Goal: Information Seeking & Learning: Learn about a topic

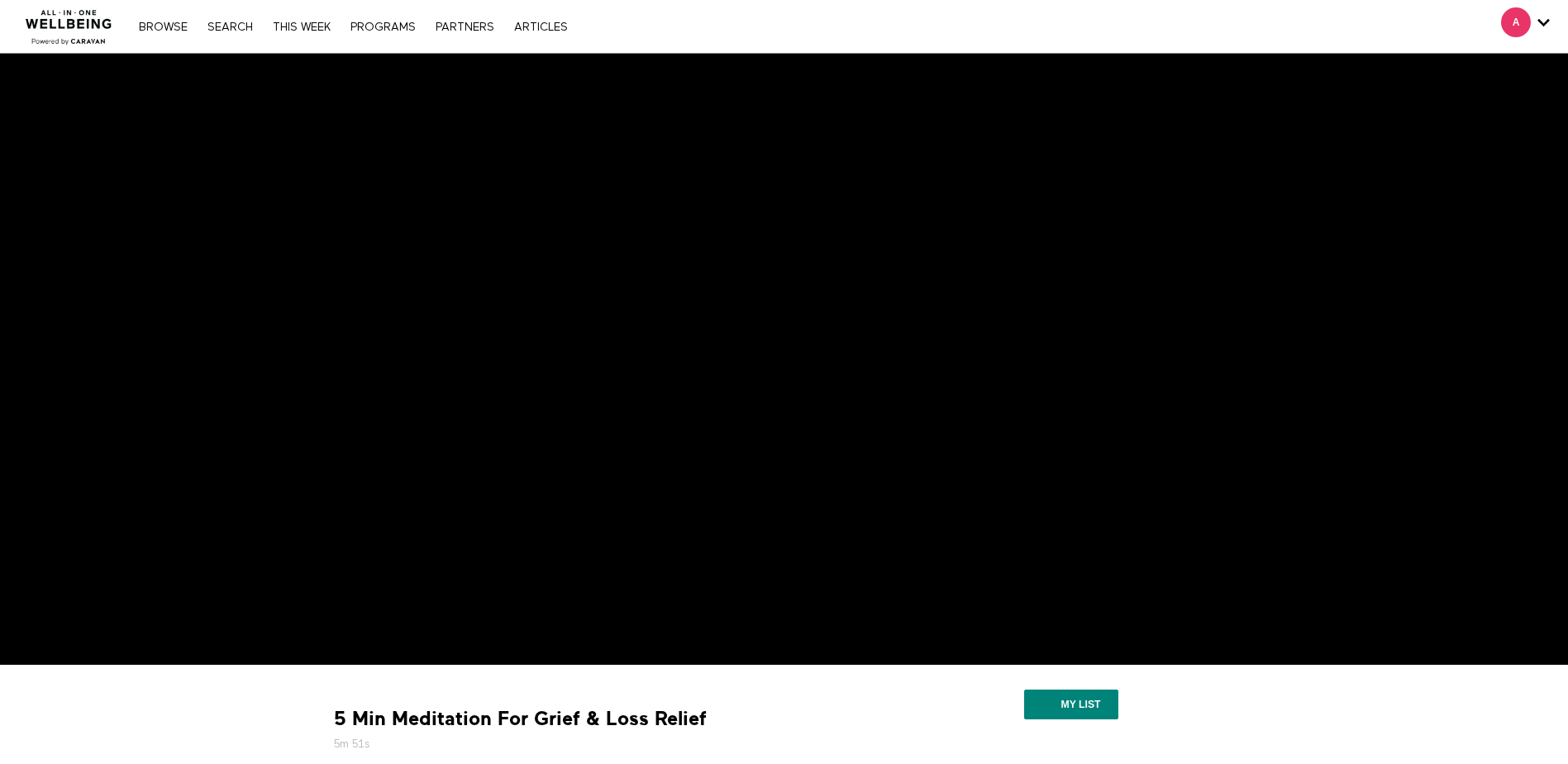
scroll to position [331, 0]
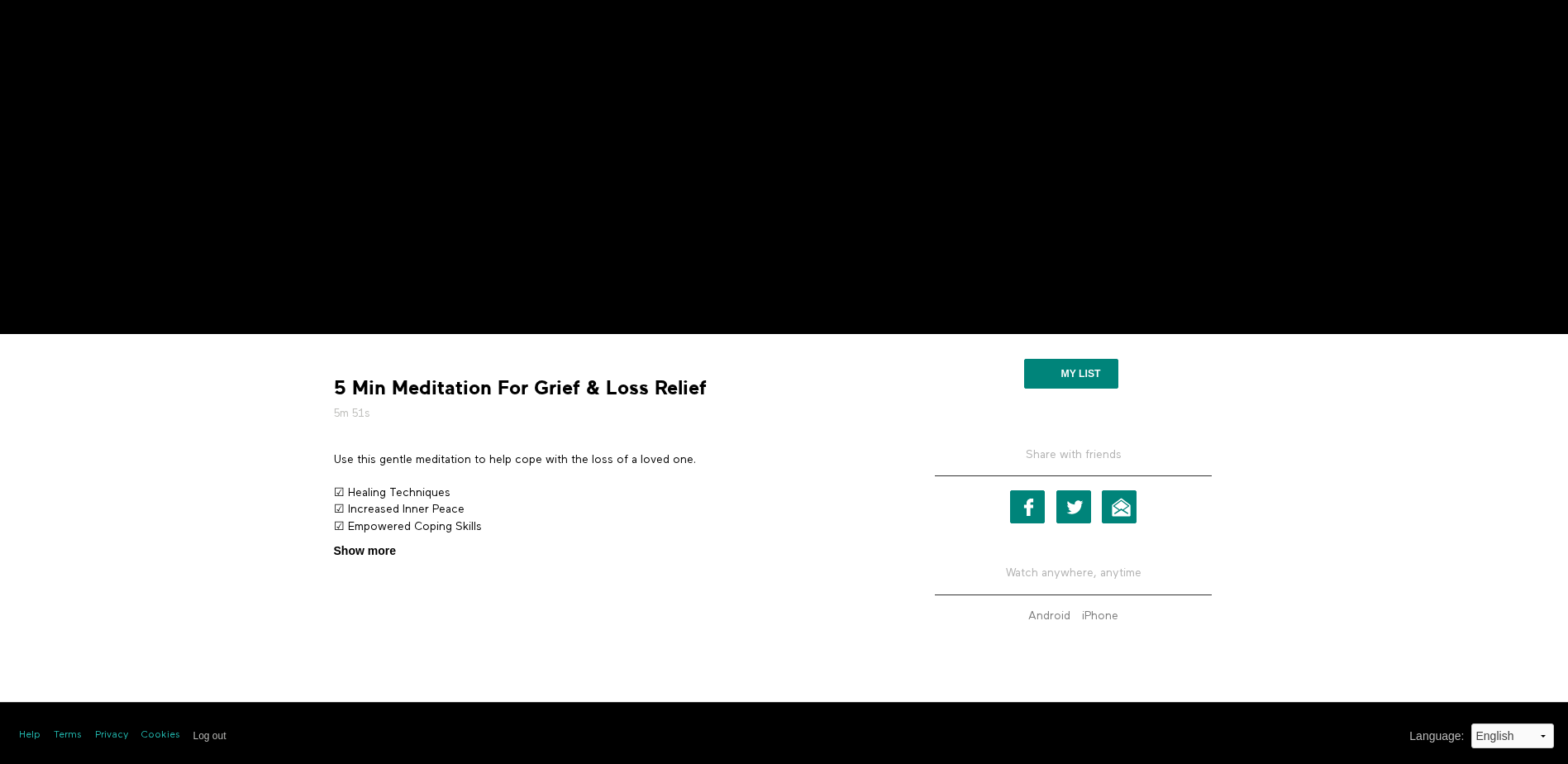
click at [345, 548] on span "Show more" at bounding box center [364, 550] width 62 height 17
click at [0, 0] on input "Show more Show less" at bounding box center [0, 0] width 0 height 0
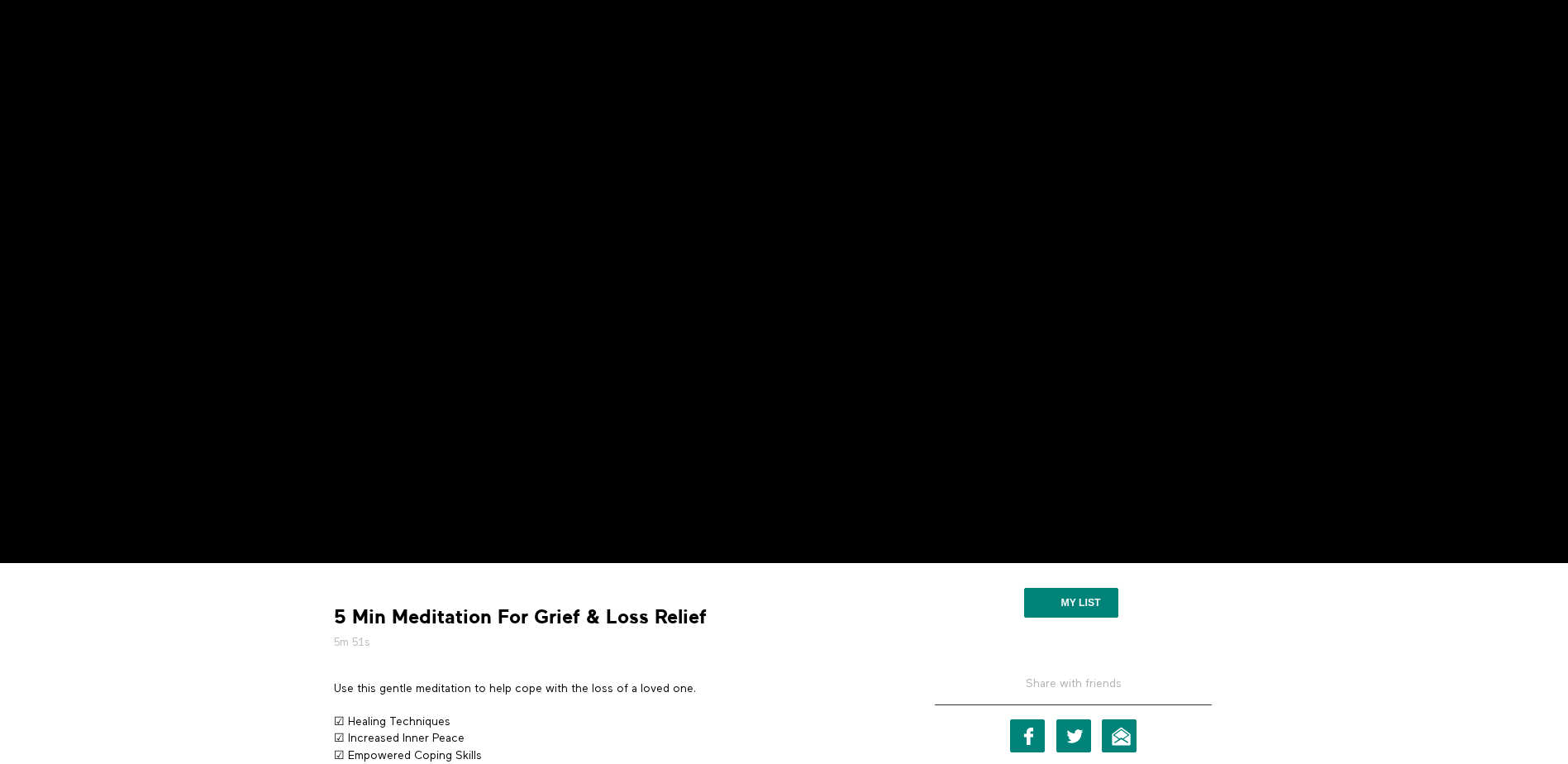
scroll to position [0, 0]
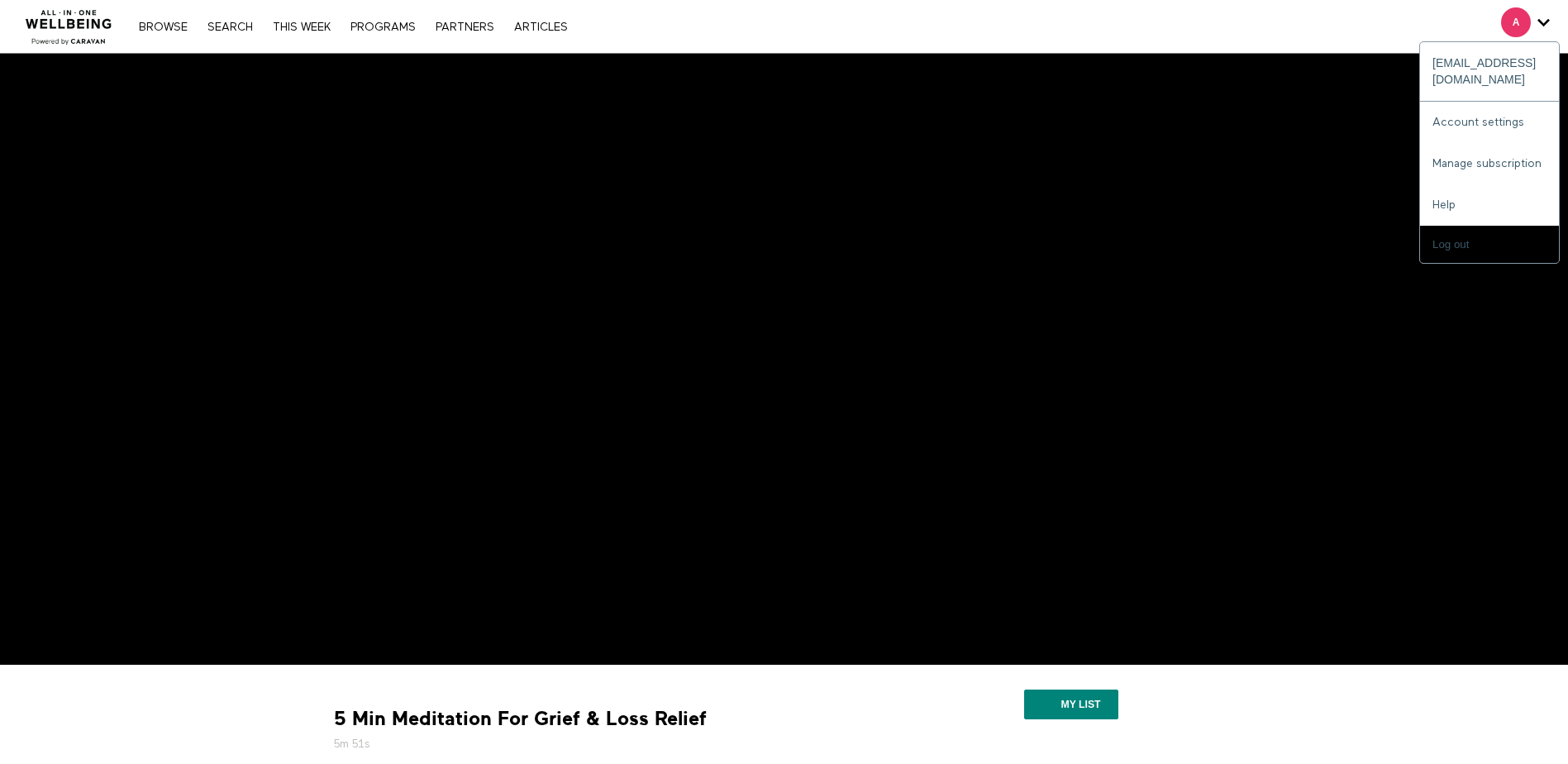
click at [1518, 21] on span "Secondary" at bounding box center [1515, 22] width 30 height 30
drag, startPoint x: 1530, startPoint y: 18, endPoint x: 1496, endPoint y: 101, distance: 89.7
click at [1501, 37] on div "A abbyk@opnhc.com Account settings Manage subscription Help Log out" at bounding box center [1525, 22] width 48 height 30
click at [1499, 101] on link "Account settings" at bounding box center [1489, 122] width 139 height 42
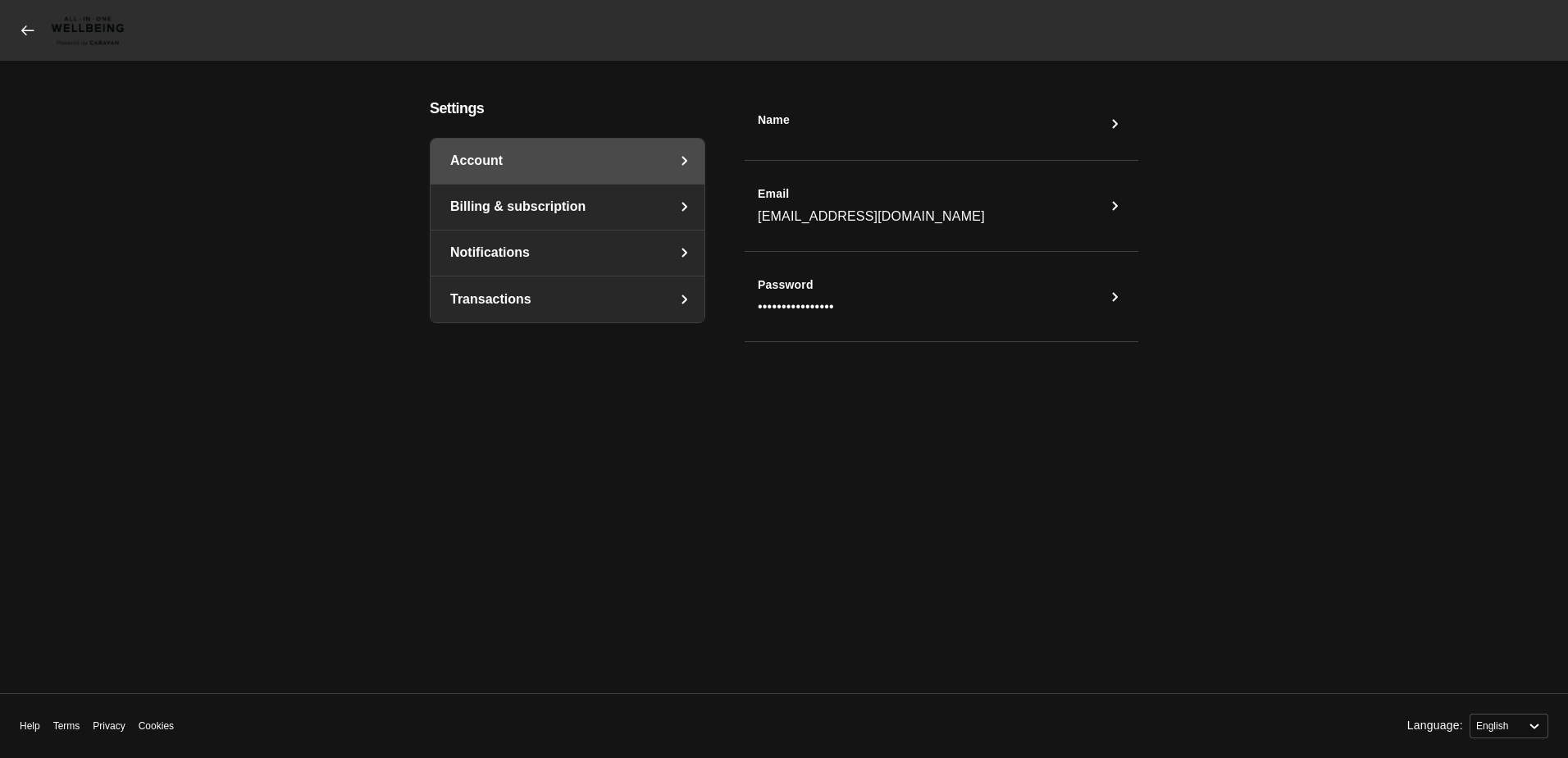
select select "en"
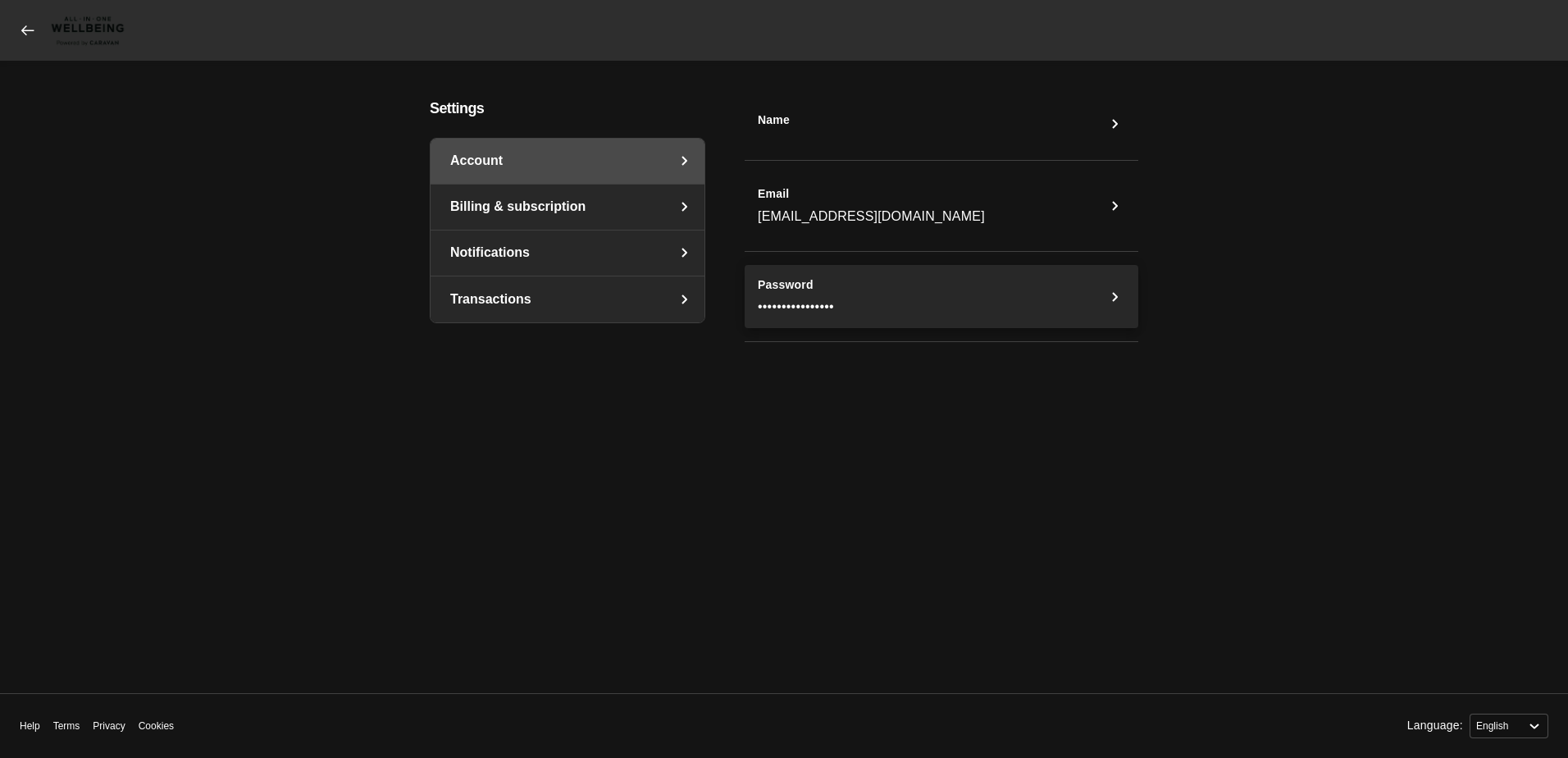
click at [1113, 299] on icon "Password" at bounding box center [1115, 296] width 19 height 19
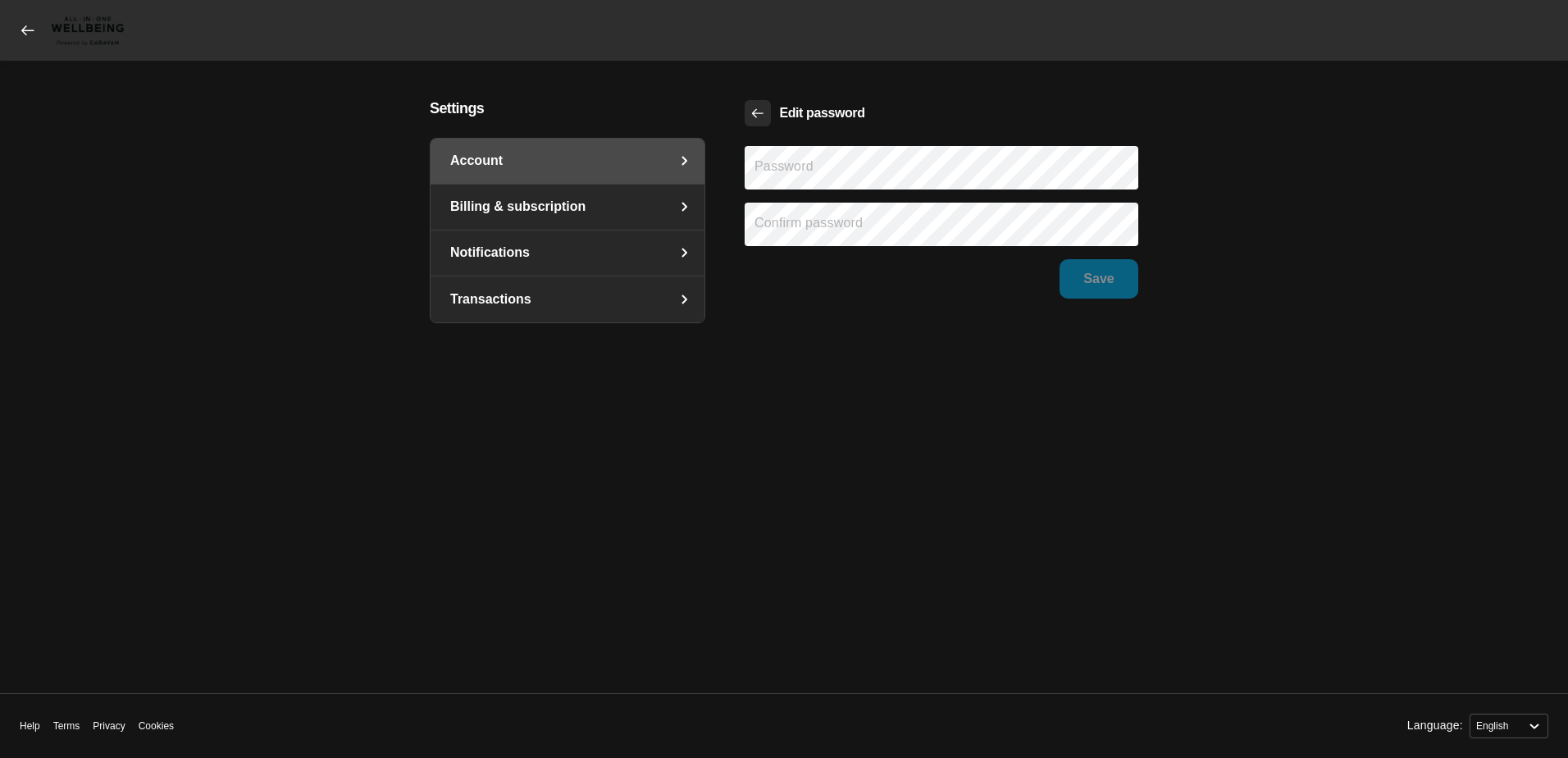
click at [747, 118] on button "Back" at bounding box center [757, 113] width 26 height 26
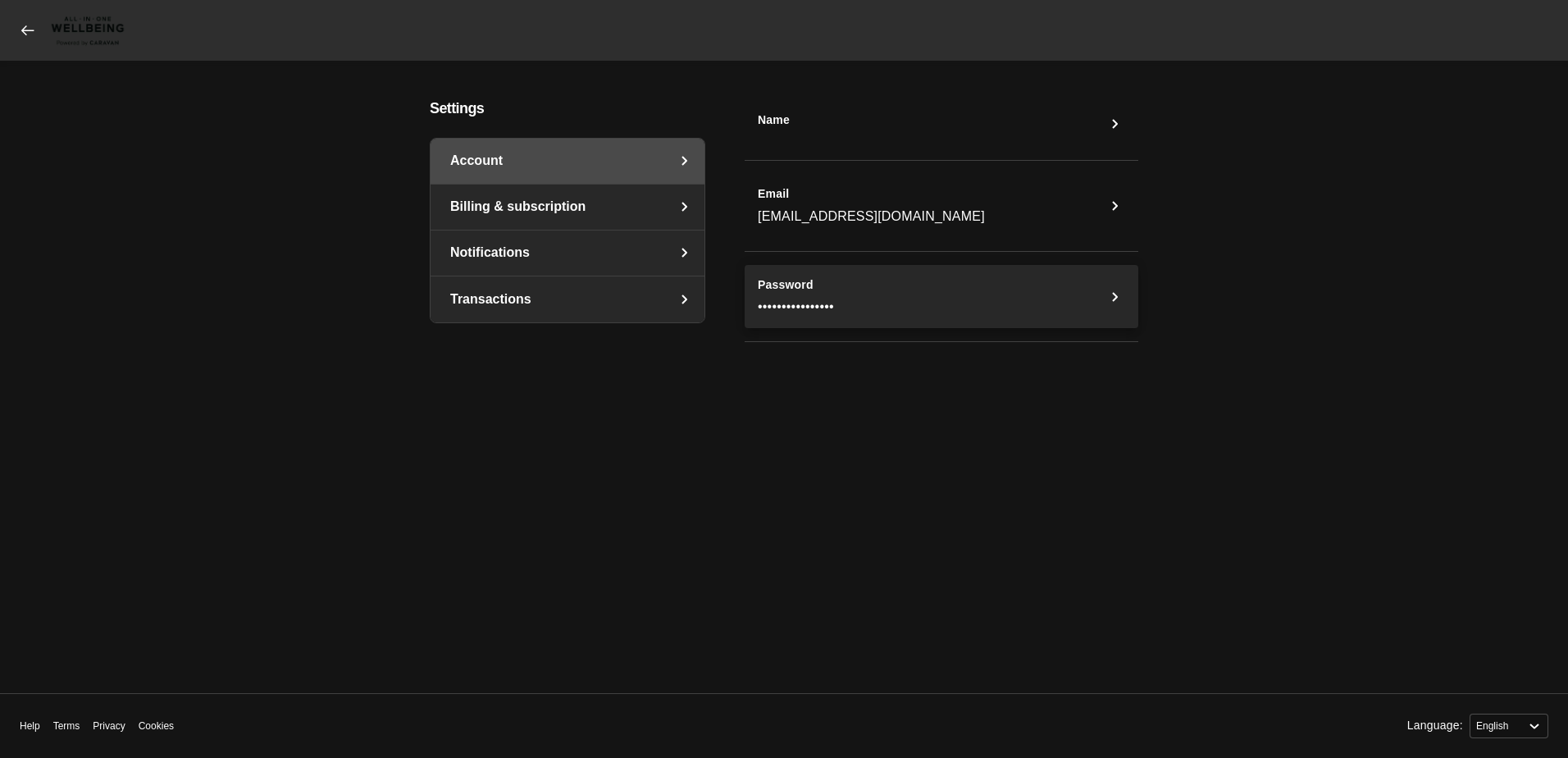
click at [790, 299] on span "••••••••••••••••" at bounding box center [796, 306] width 76 height 16
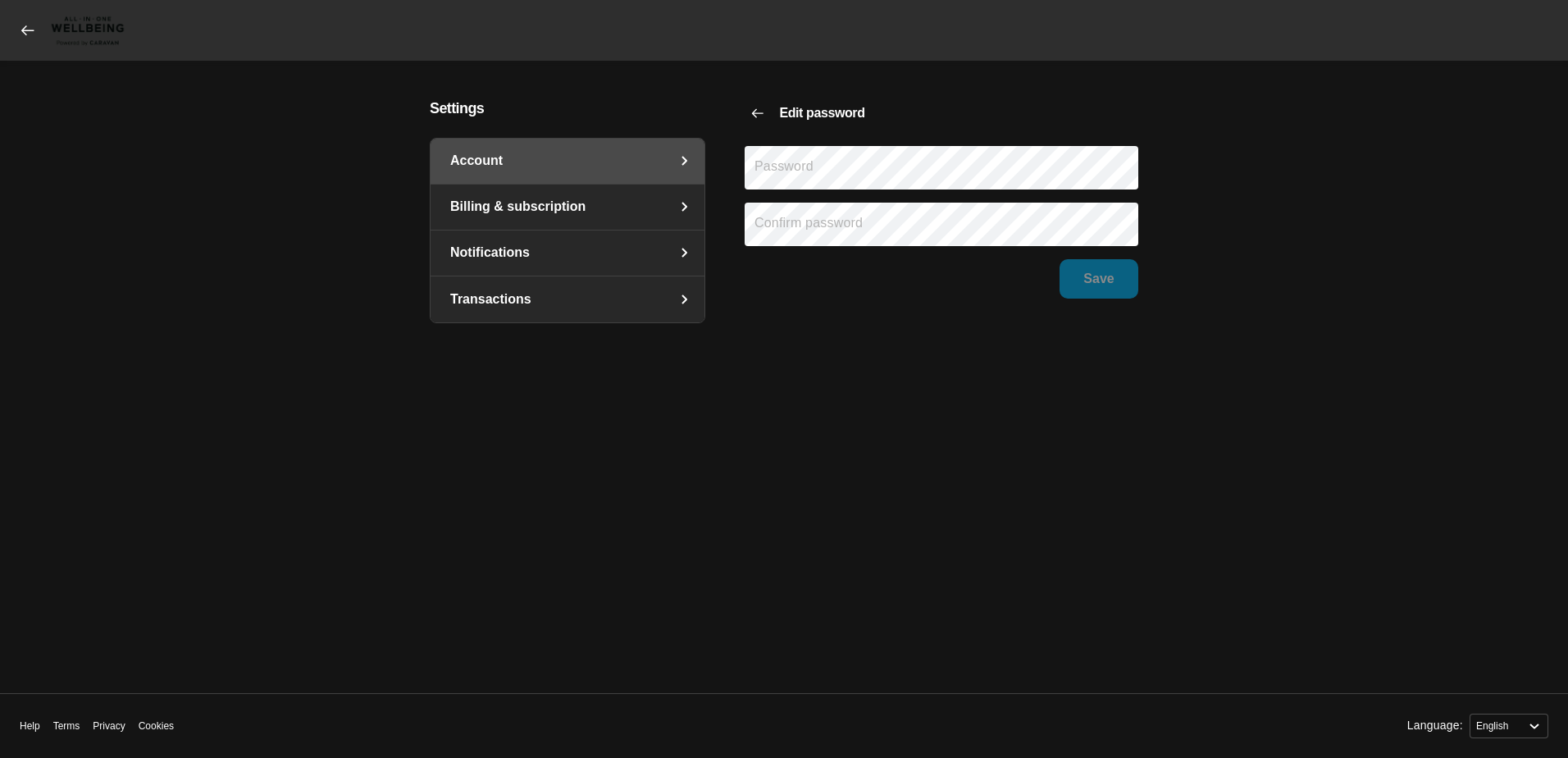
drag, startPoint x: 147, startPoint y: 492, endPoint x: 157, endPoint y: 485, distance: 12.2
click at [147, 490] on main "Settings Account Billing & subscription Notifications Transactions Edit passwor…" at bounding box center [784, 377] width 1437 height 554
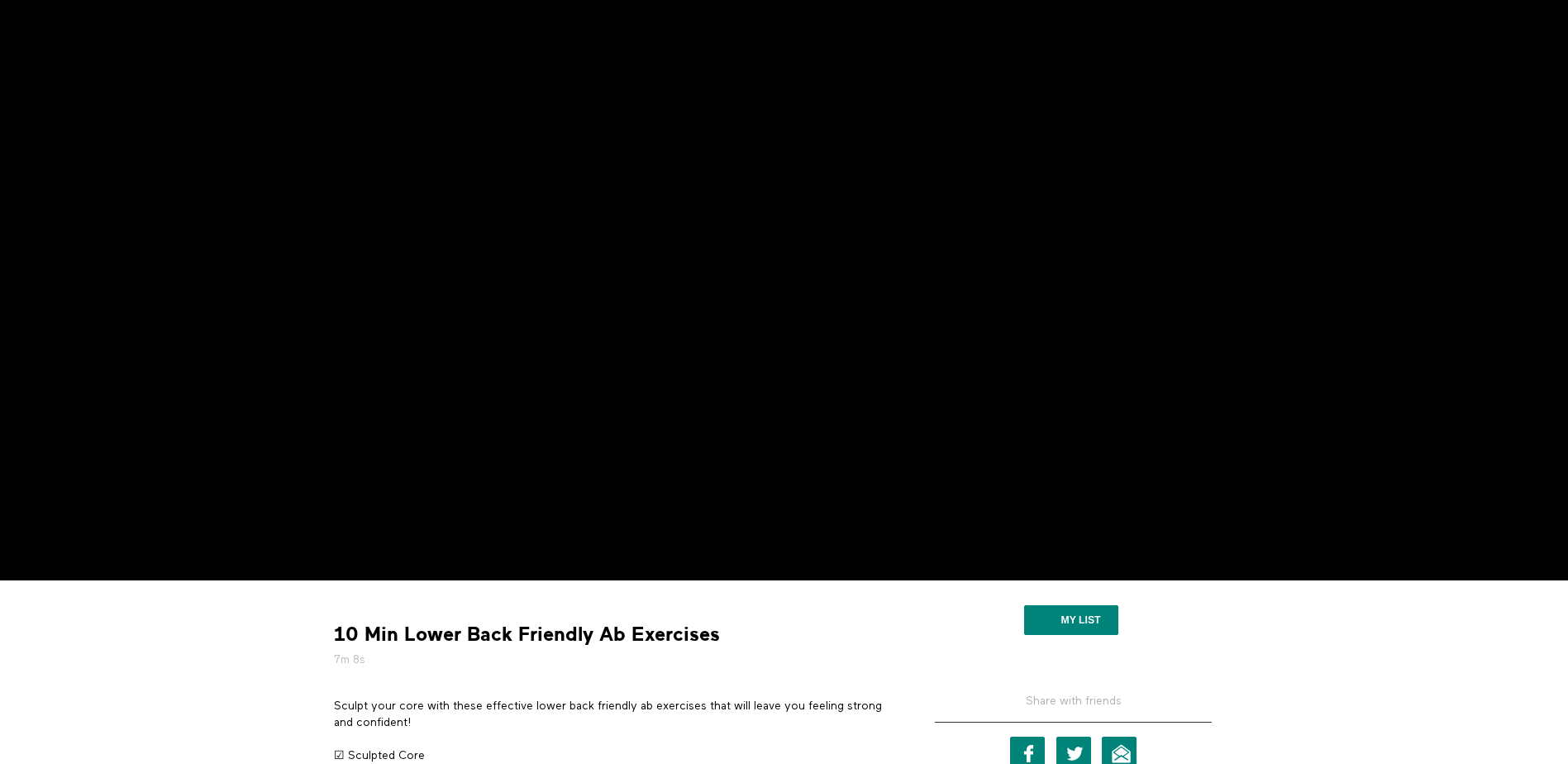
scroll to position [83, 0]
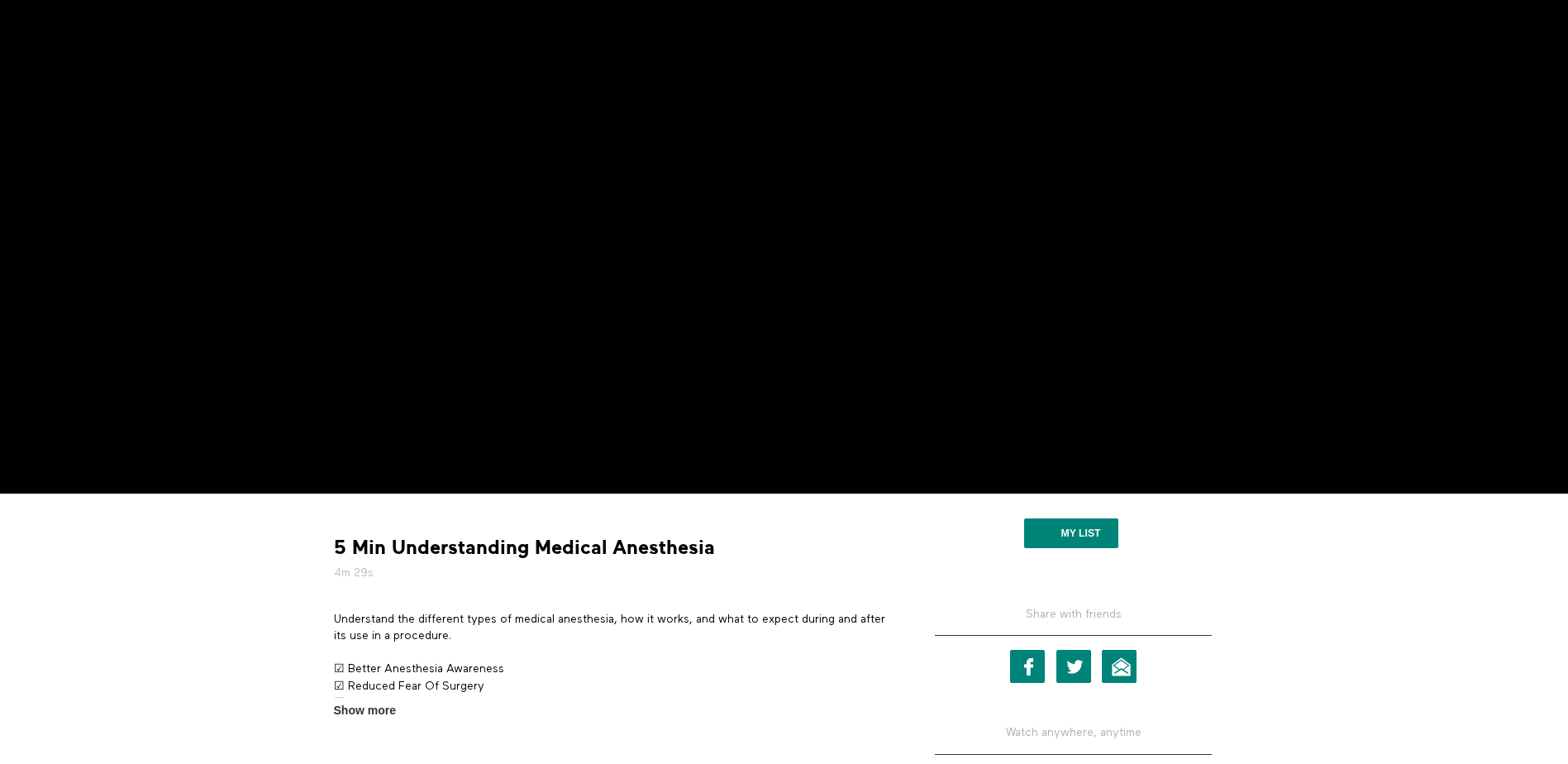
scroll to position [170, 0]
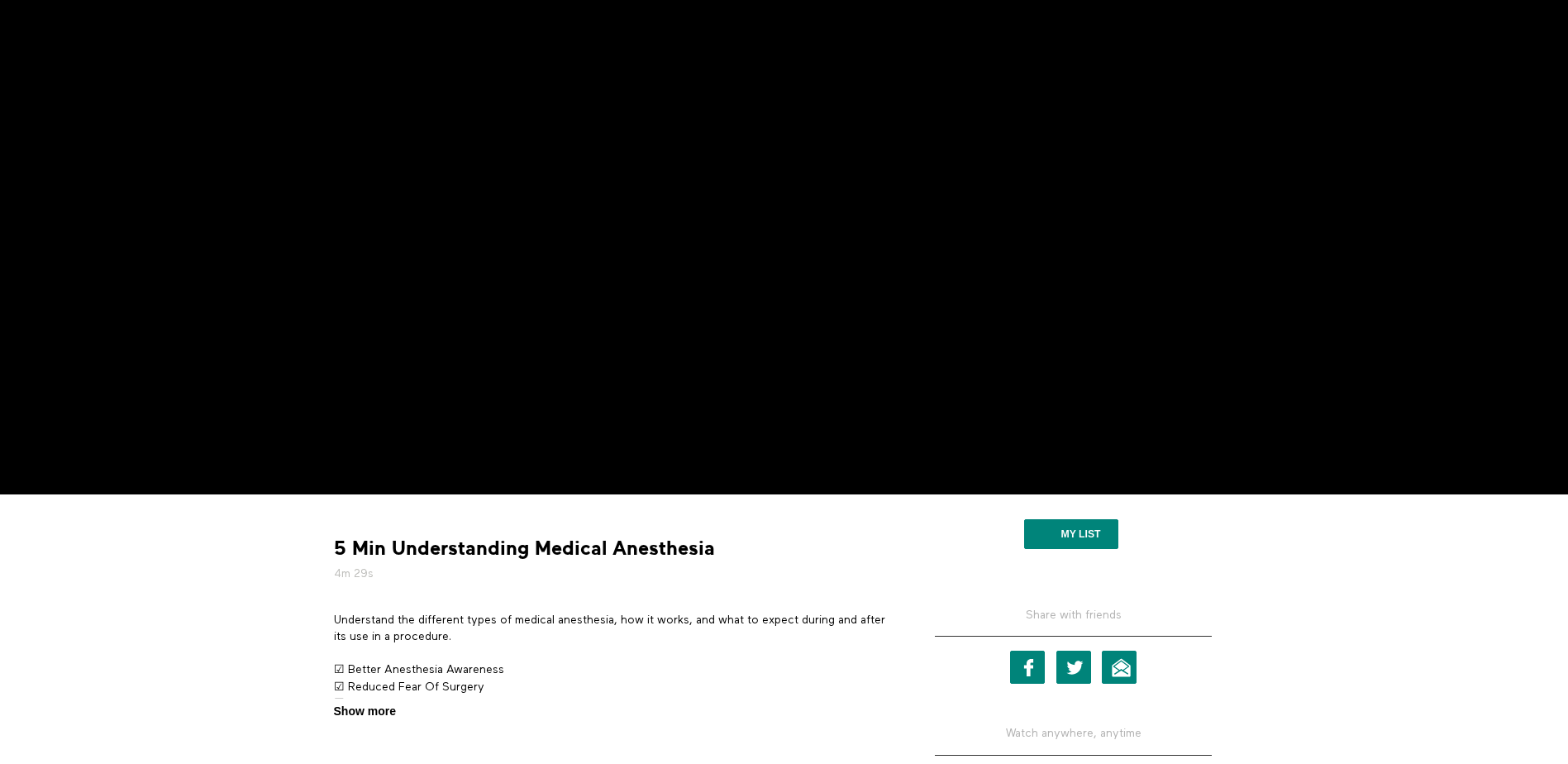
click at [369, 707] on span "Show more" at bounding box center [364, 711] width 62 height 17
click at [0, 0] on input "Show more Show less" at bounding box center [0, 0] width 0 height 0
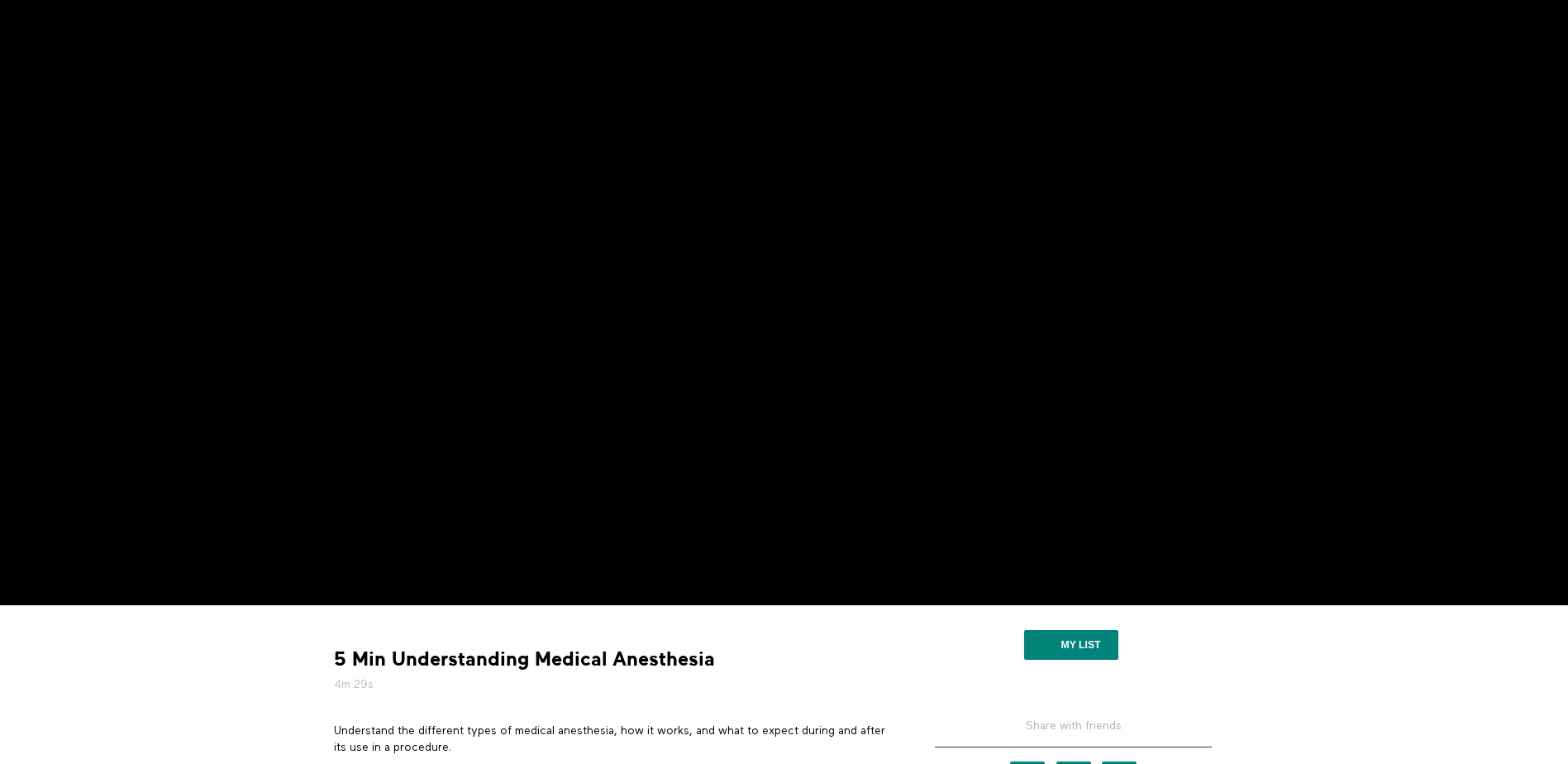
scroll to position [5, 0]
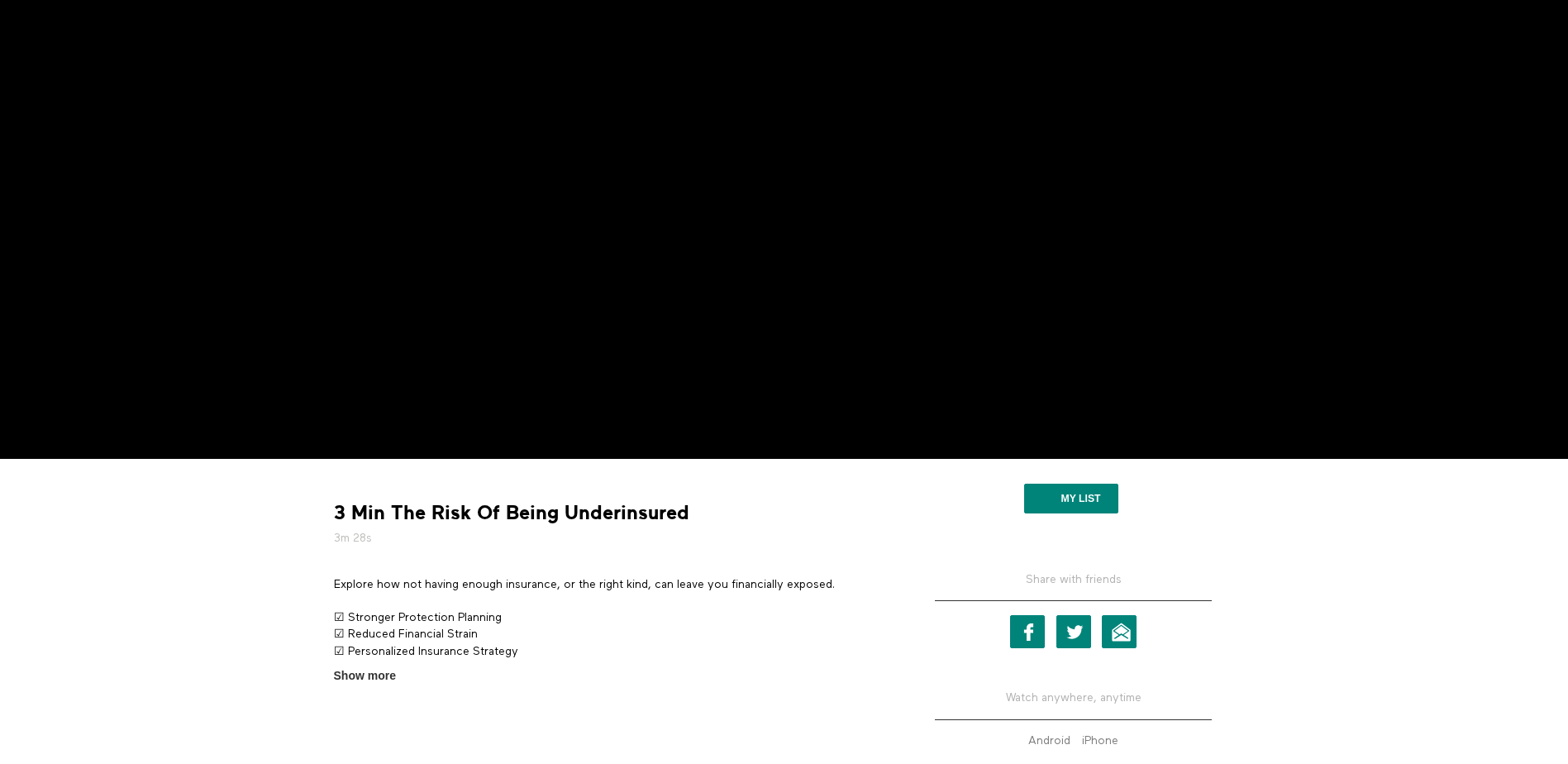
scroll to position [248, 0]
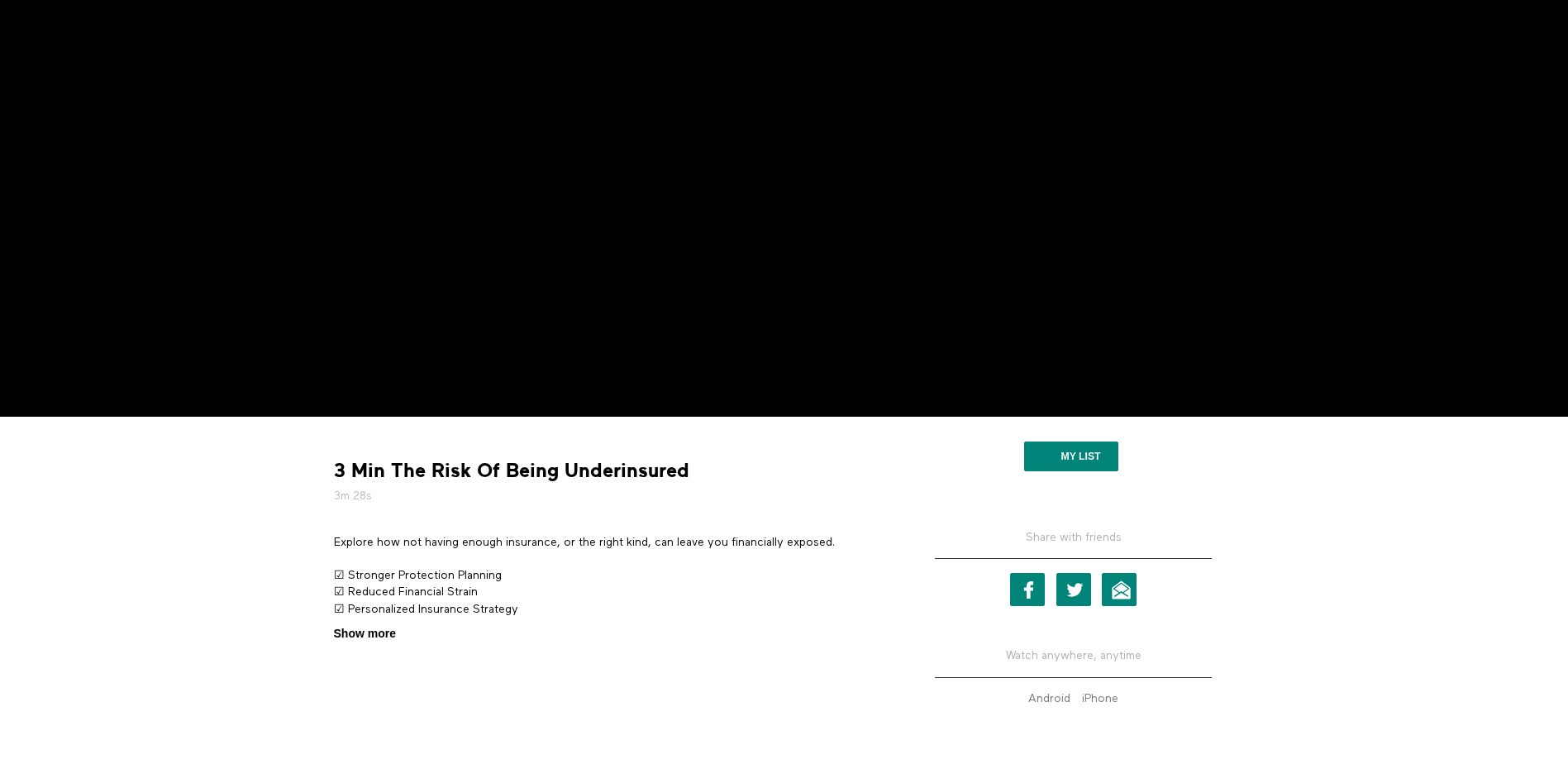
click at [369, 630] on span "Show more" at bounding box center [364, 633] width 62 height 17
click at [0, 0] on input "Show more Show less" at bounding box center [0, 0] width 0 height 0
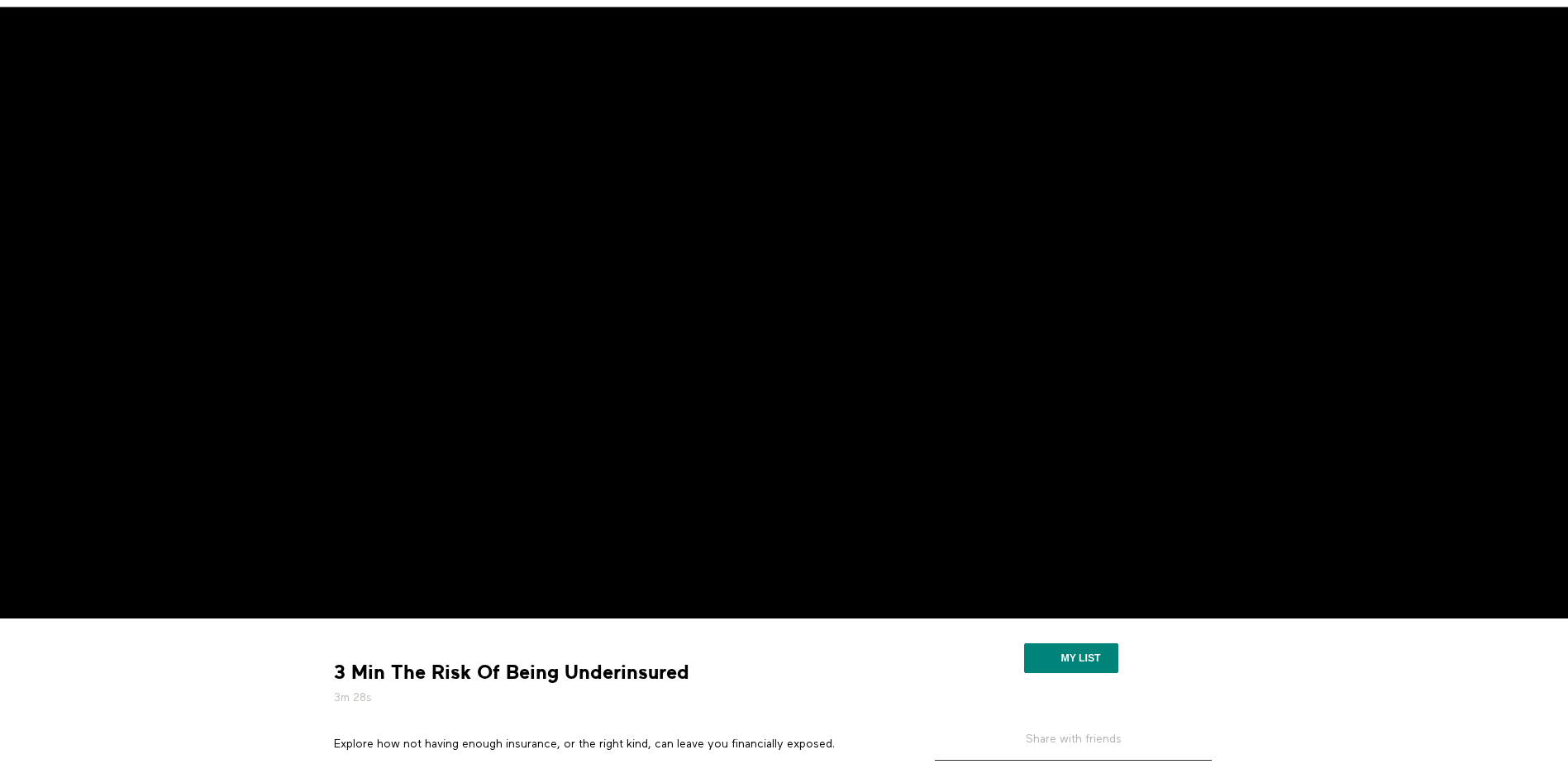
scroll to position [0, 0]
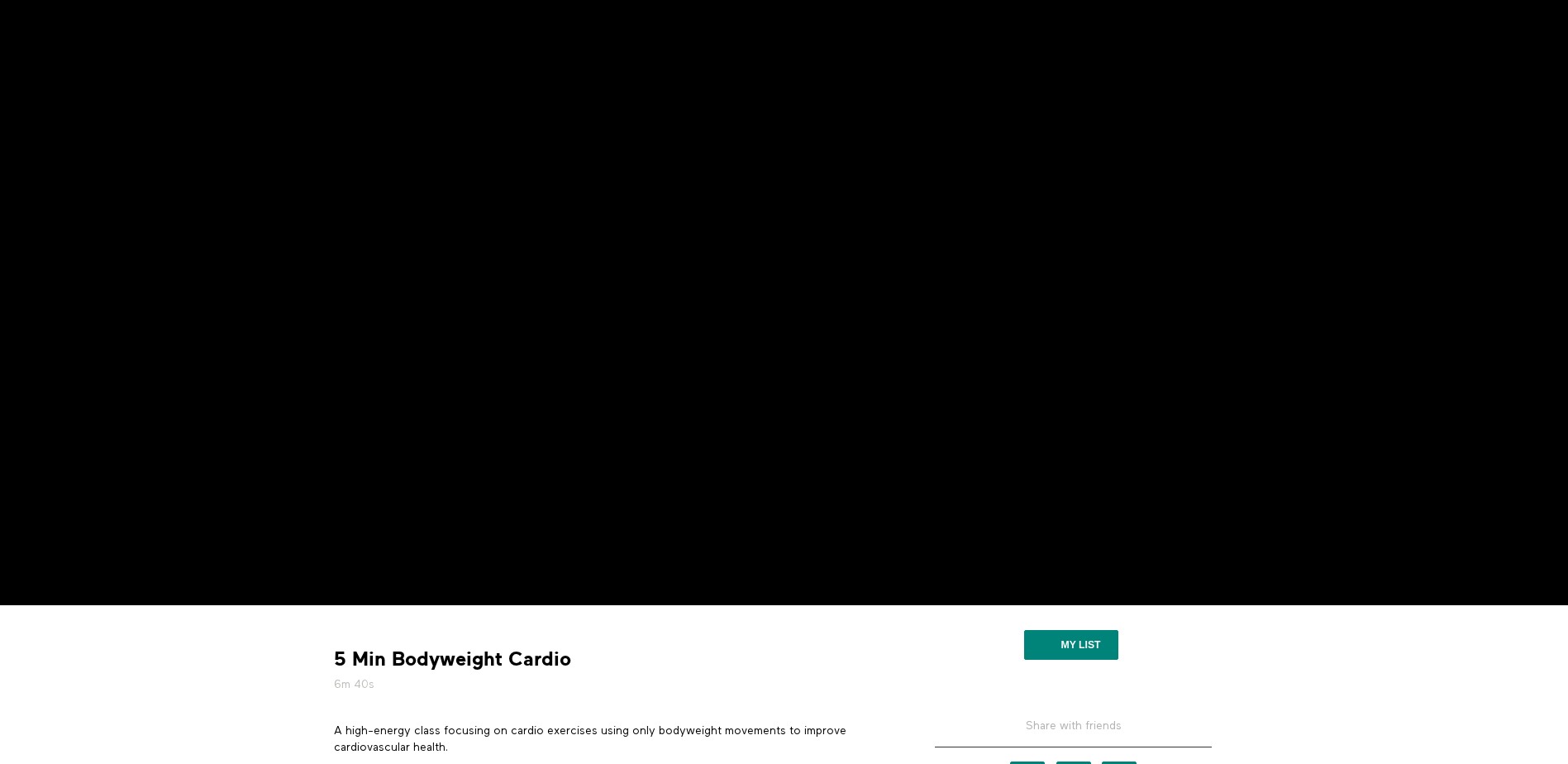
scroll to position [83, 0]
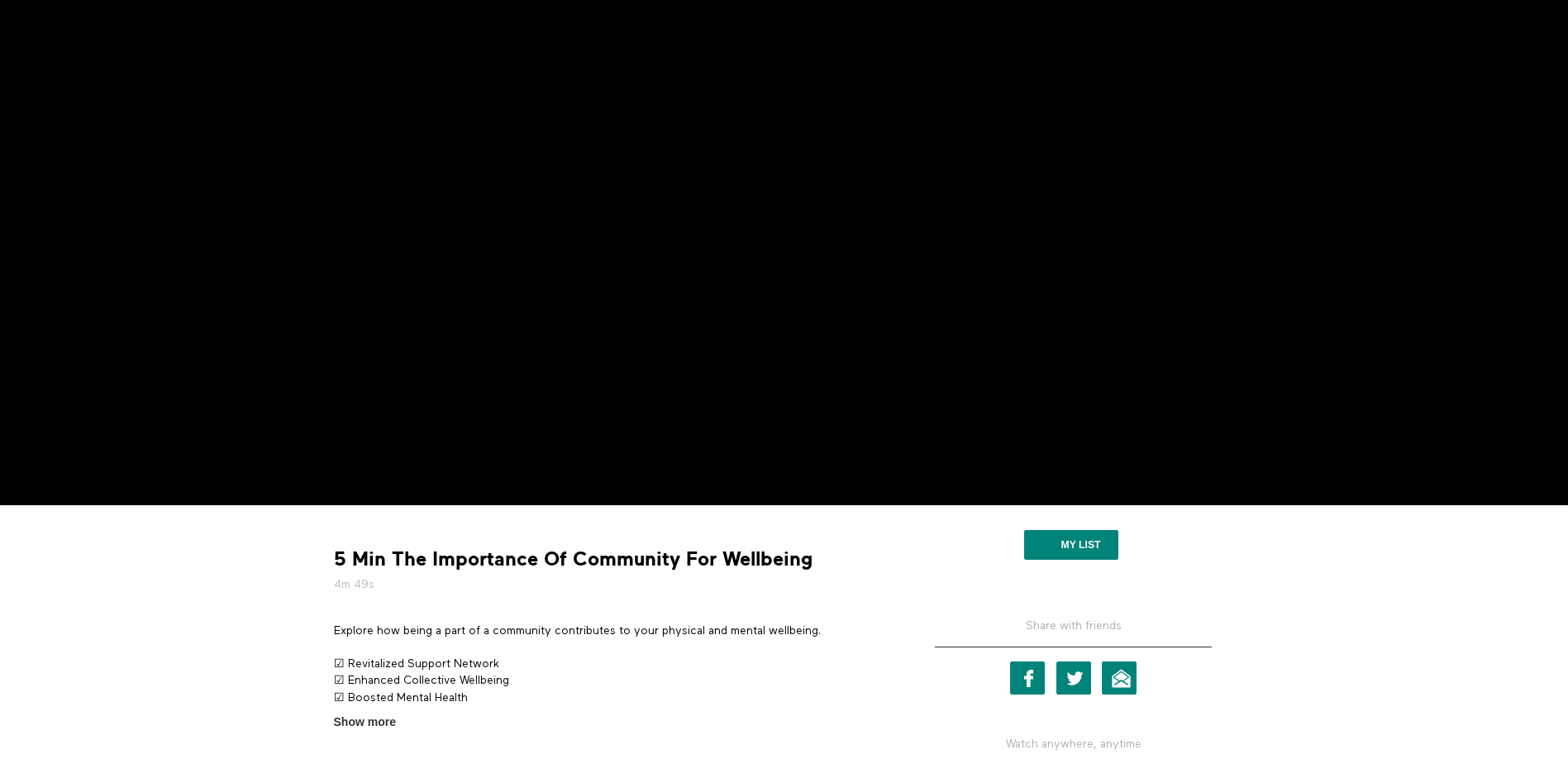
scroll to position [165, 0]
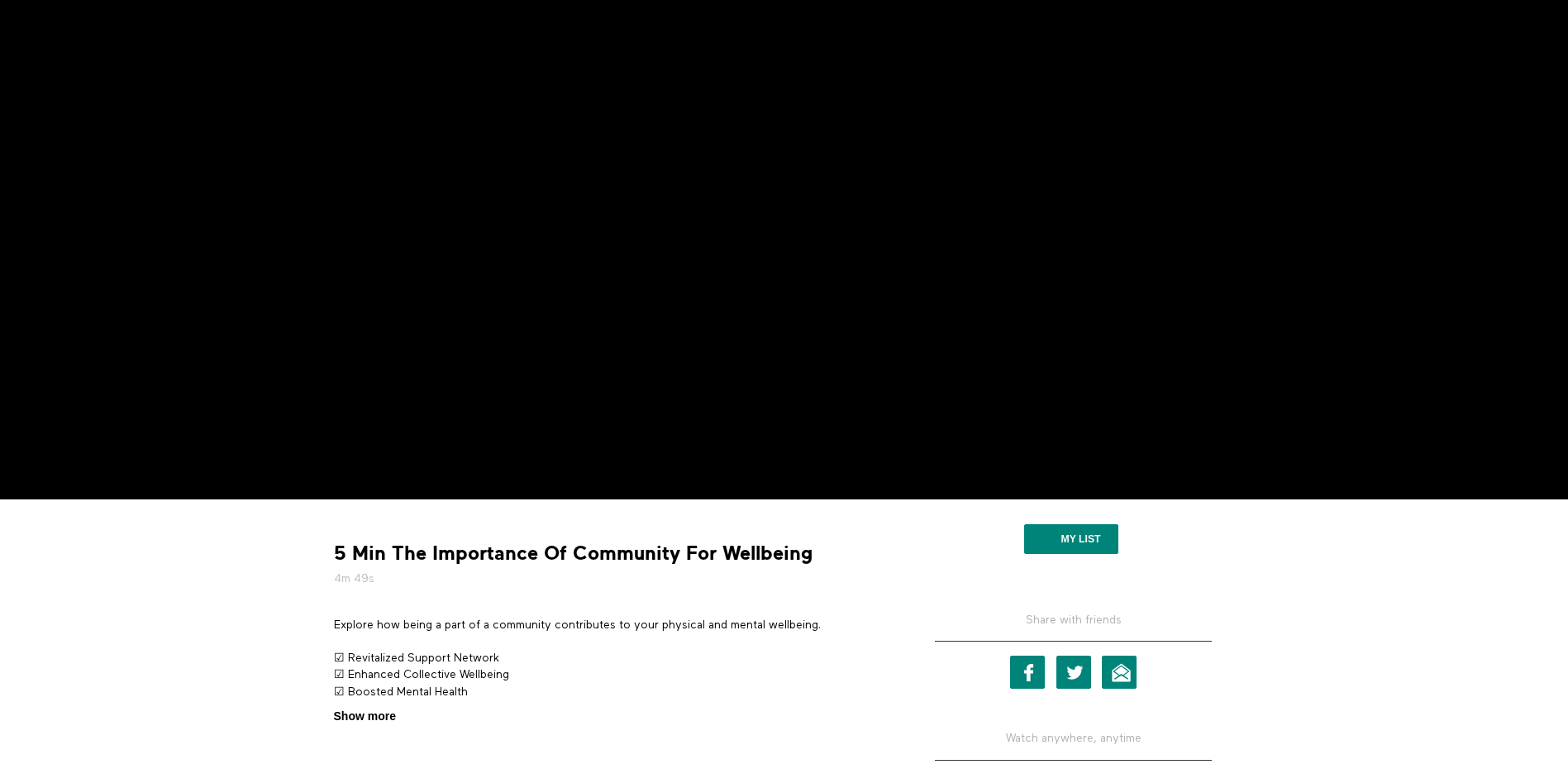
click at [379, 716] on span "Show more" at bounding box center [364, 716] width 62 height 17
click at [0, 0] on input "Show more Show less" at bounding box center [0, 0] width 0 height 0
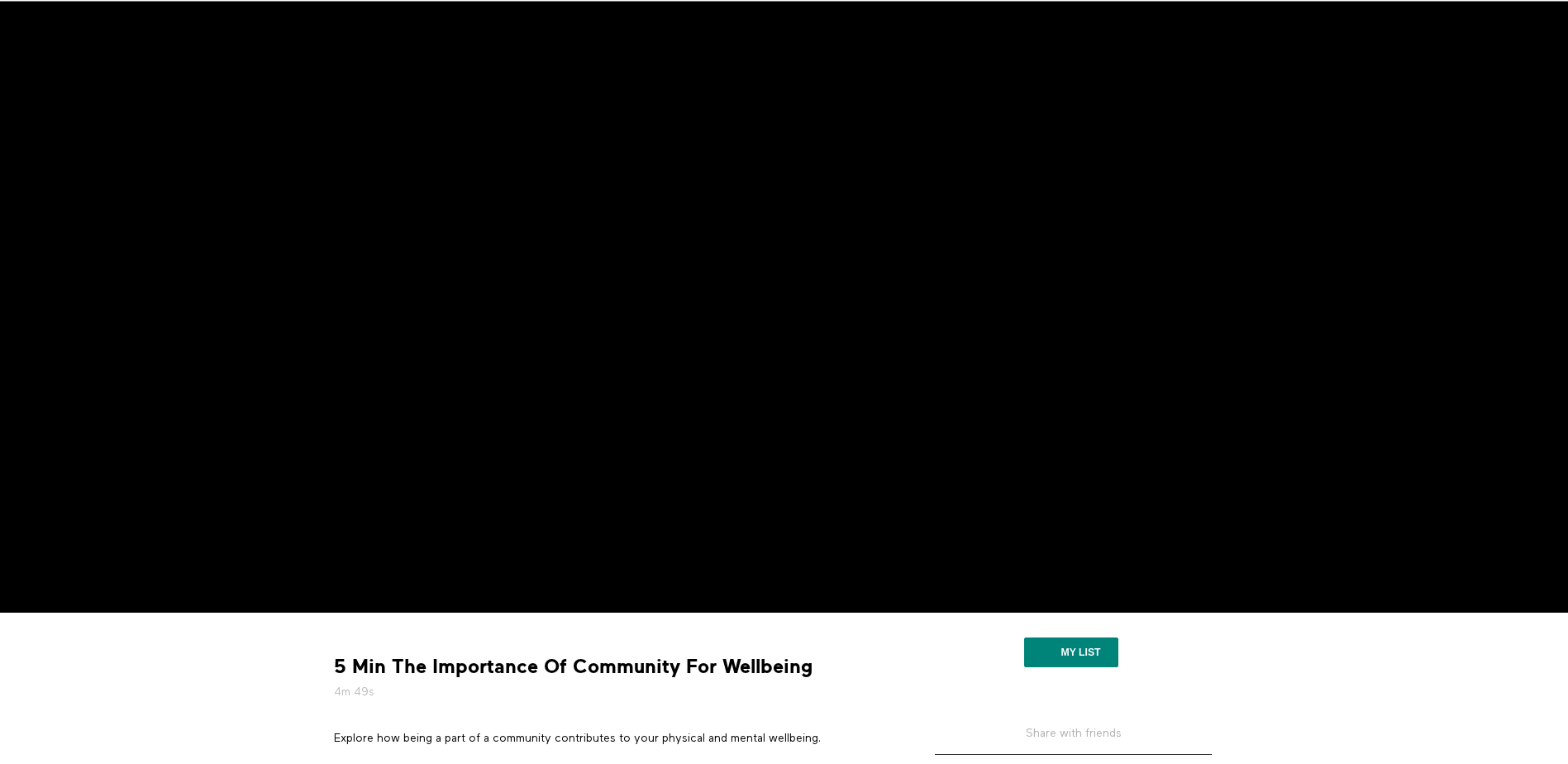
scroll to position [0, 0]
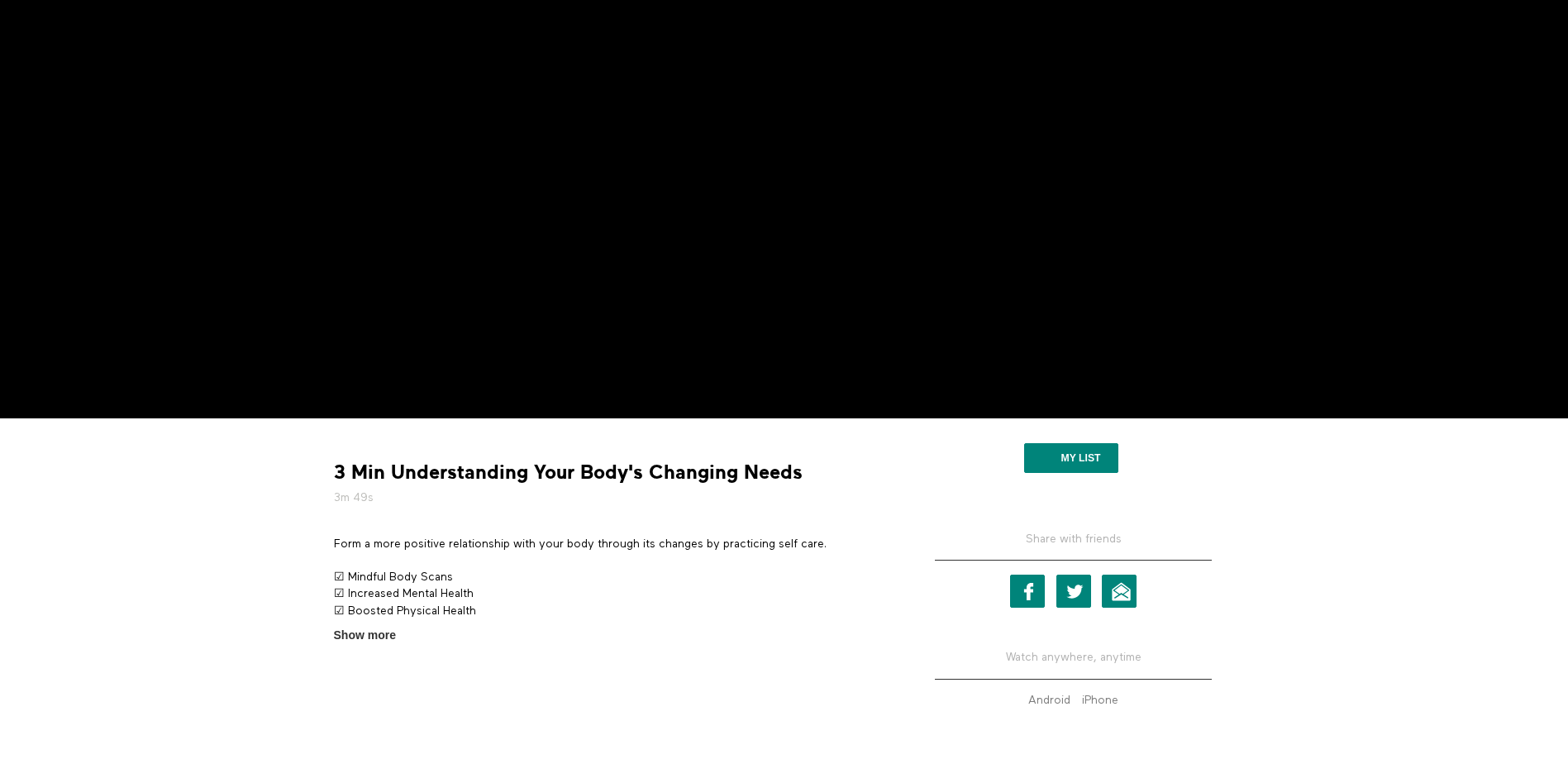
scroll to position [248, 0]
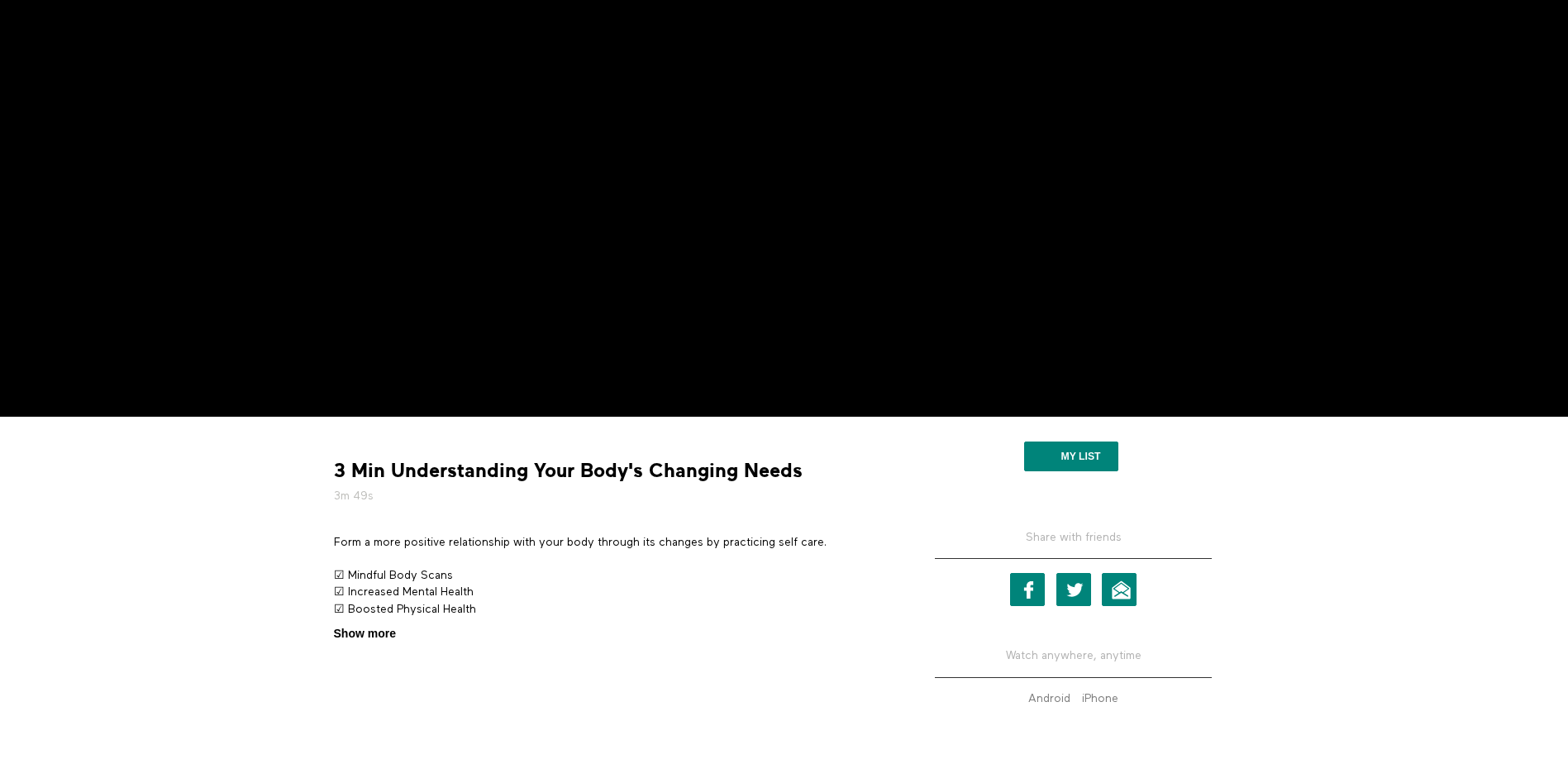
click at [385, 634] on span "Show more" at bounding box center [364, 633] width 62 height 17
click at [0, 0] on input "Show more Show less" at bounding box center [0, 0] width 0 height 0
